Goal: Answer question/provide support

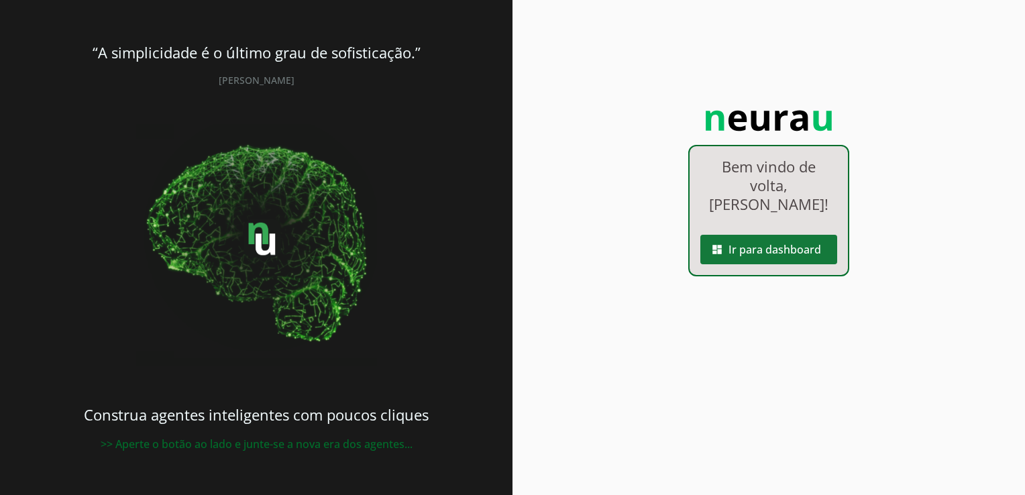
click at [747, 236] on span at bounding box center [769, 250] width 137 height 32
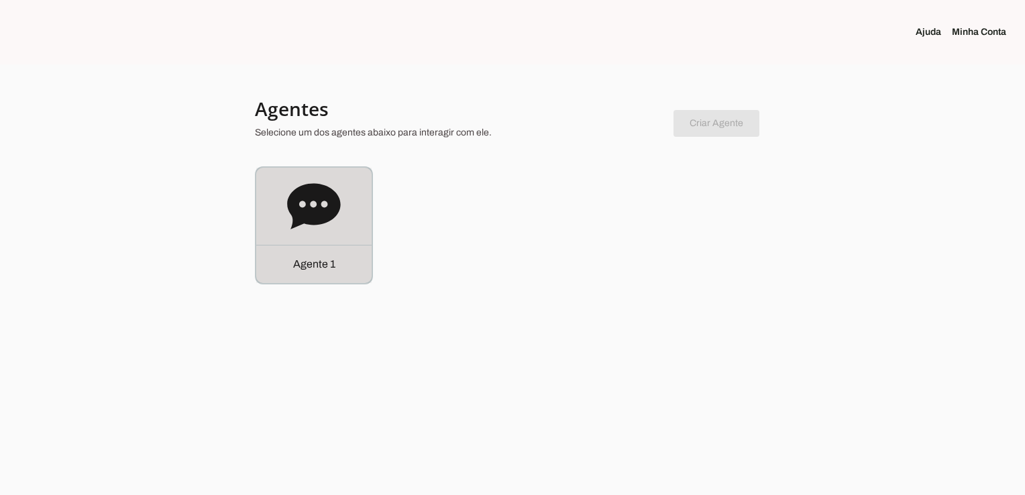
click at [338, 262] on div "Agente 1" at bounding box center [313, 264] width 115 height 38
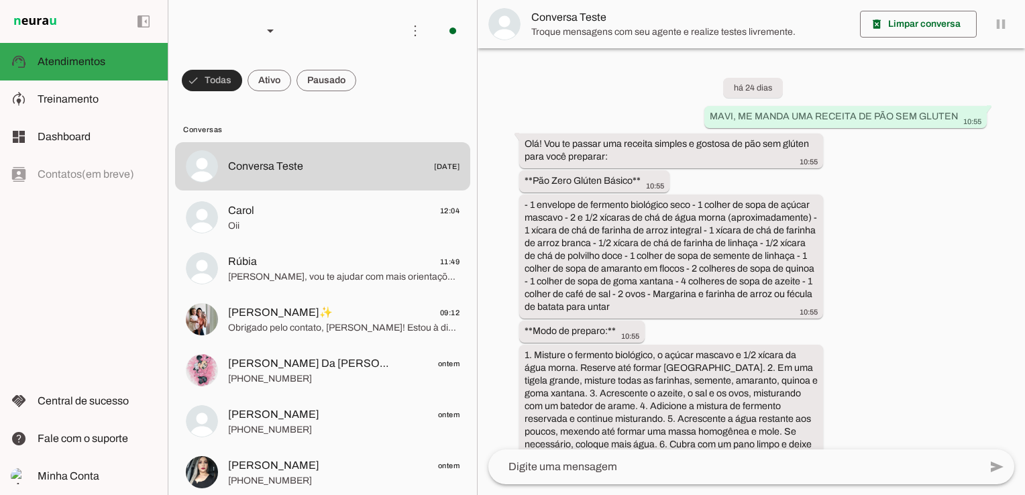
click at [224, 83] on span at bounding box center [212, 80] width 60 height 32
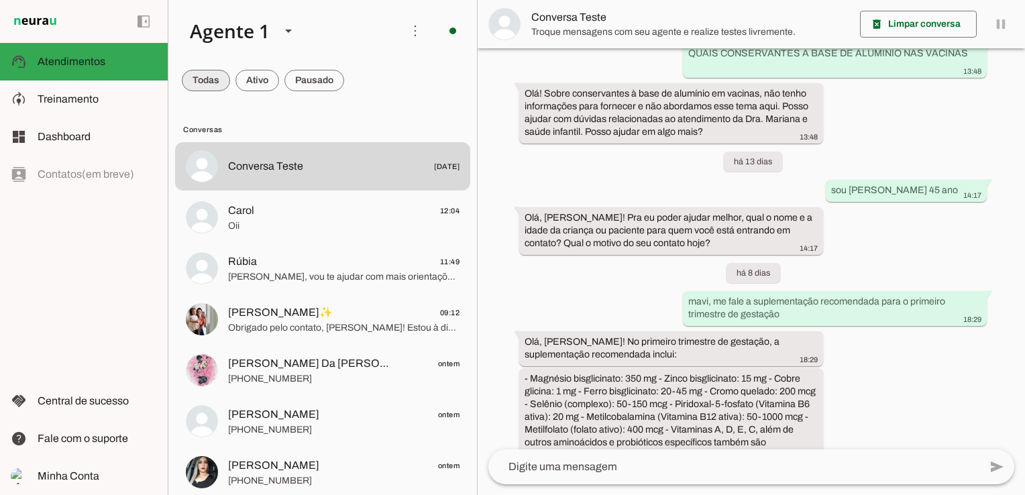
click at [217, 77] on span at bounding box center [206, 80] width 48 height 32
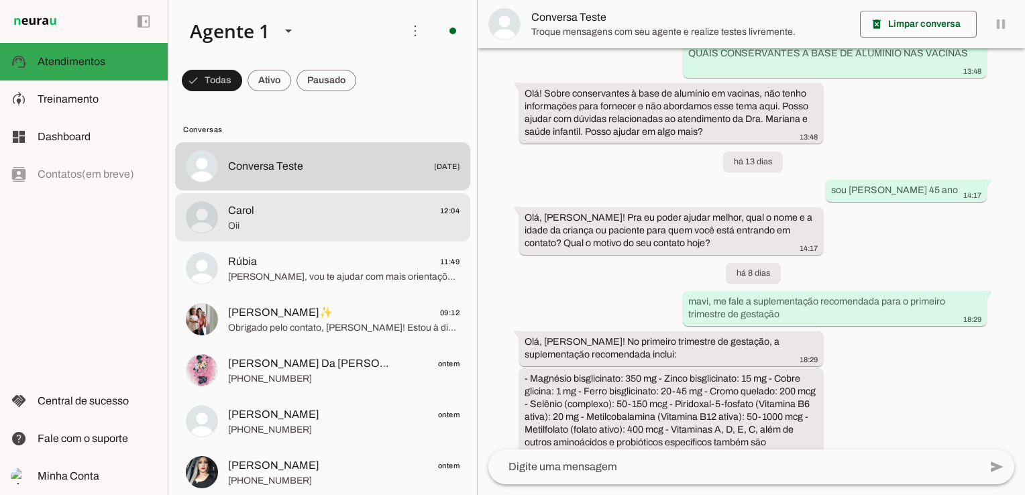
click at [277, 226] on span "Oii" at bounding box center [344, 225] width 232 height 13
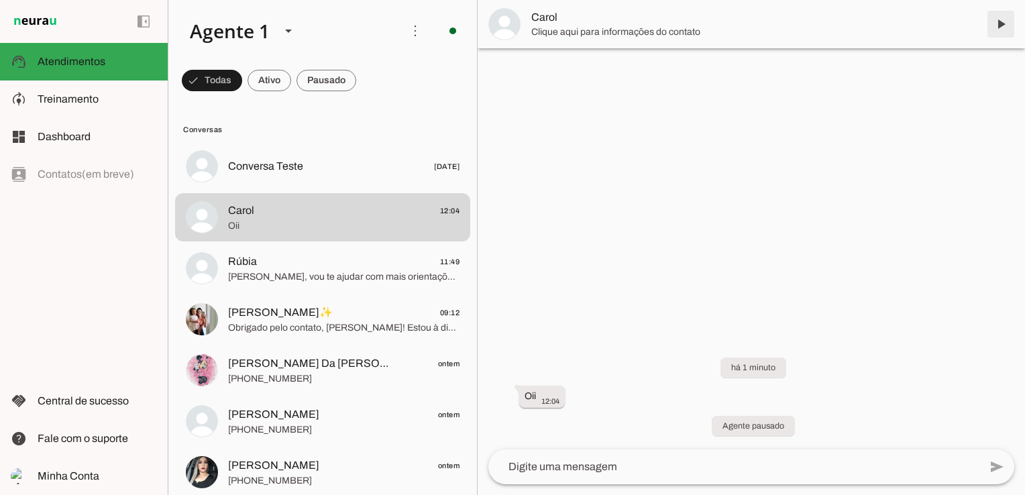
click at [1001, 21] on span at bounding box center [1001, 24] width 32 height 32
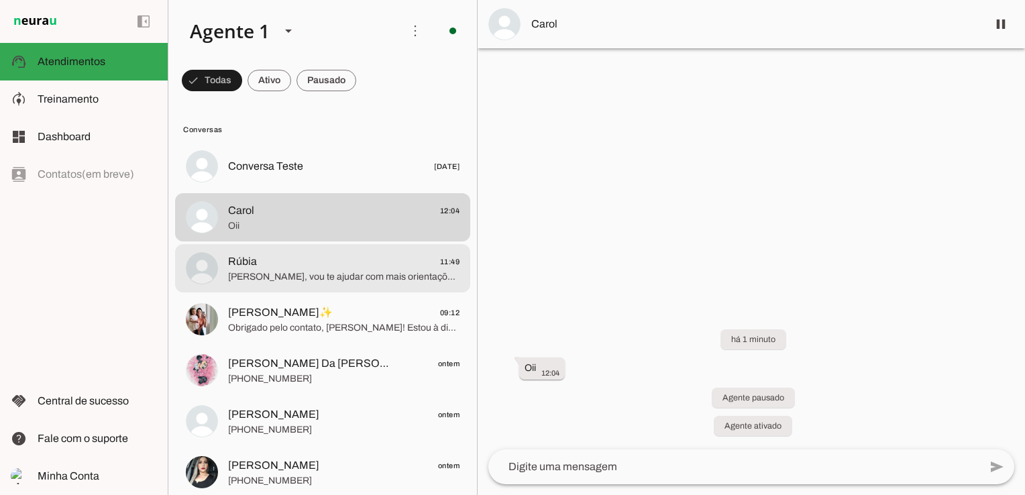
click at [343, 271] on span "[PERSON_NAME], vou te ajudar com mais orientações para cuidar do Ícaro enquanto…" at bounding box center [344, 276] width 232 height 13
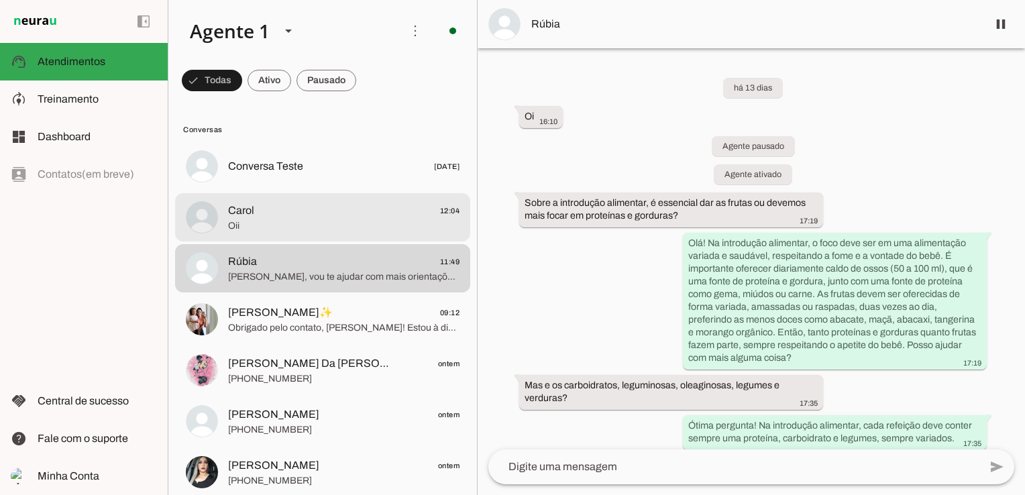
click at [236, 208] on span "Carol" at bounding box center [241, 211] width 26 height 16
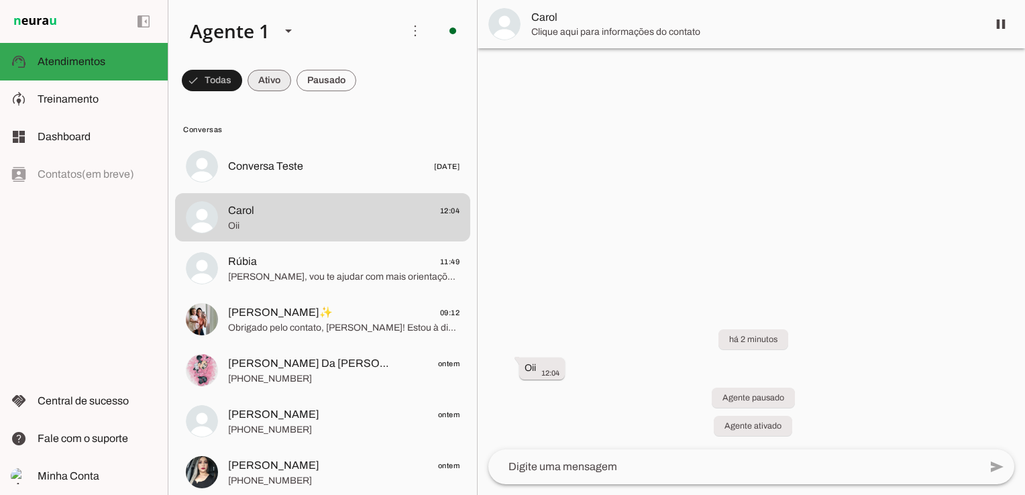
click at [281, 74] on span at bounding box center [270, 80] width 44 height 32
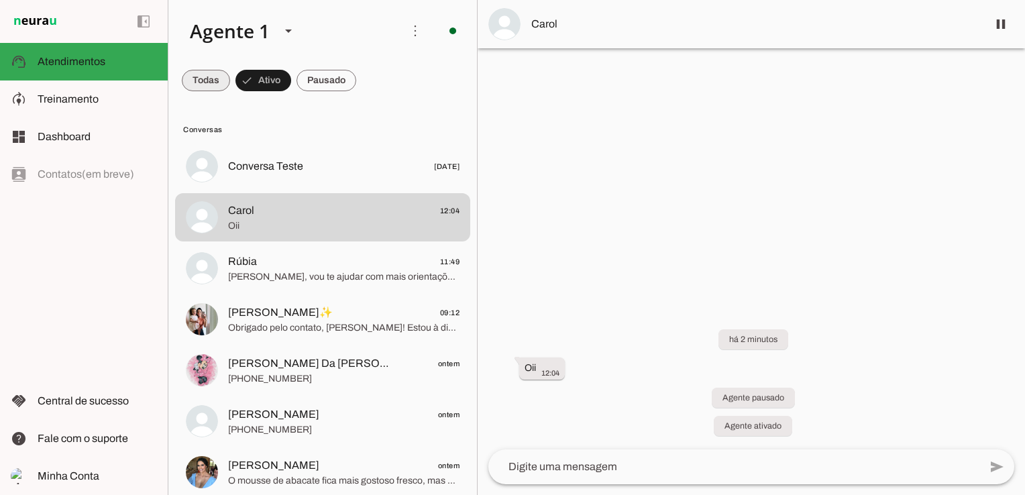
click at [206, 80] on span at bounding box center [206, 80] width 48 height 32
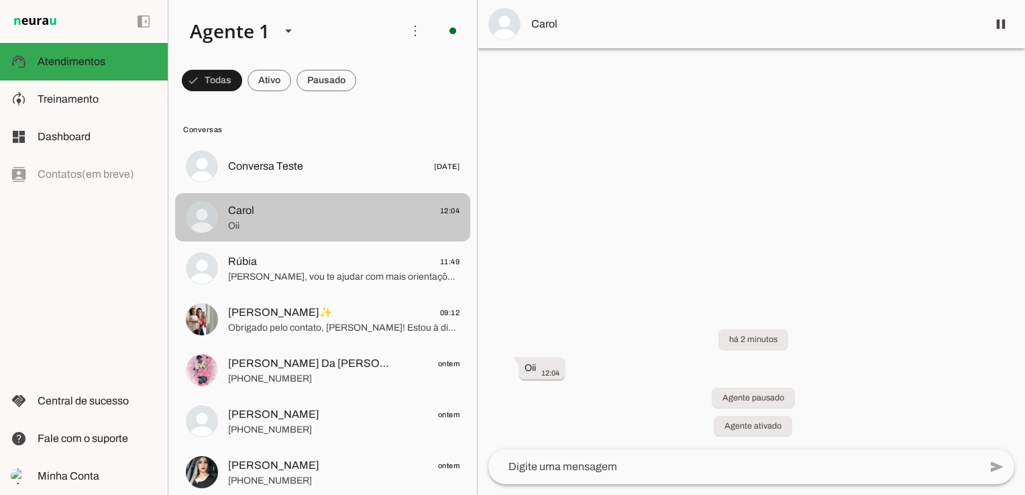
click at [277, 216] on span "Carol 12:04" at bounding box center [344, 211] width 232 height 17
